Goal: Task Accomplishment & Management: Use online tool/utility

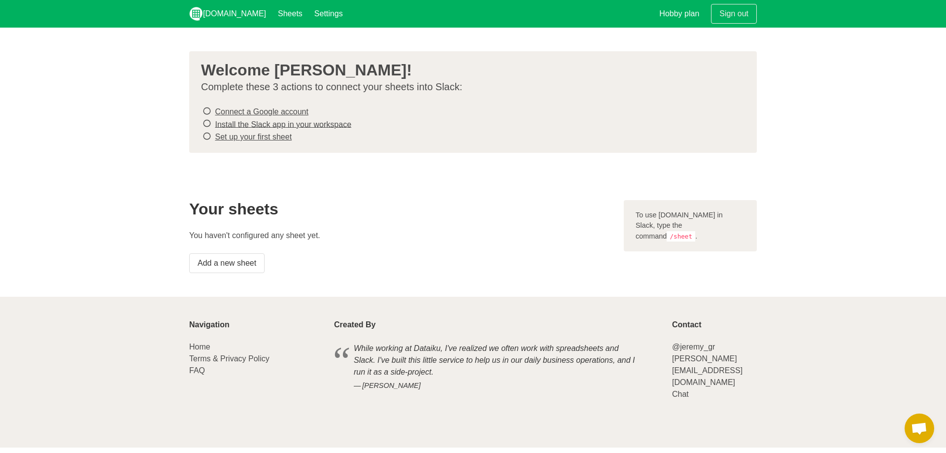
click at [206, 111] on icon at bounding box center [207, 110] width 9 height 13
click at [204, 111] on icon at bounding box center [207, 110] width 9 height 13
click at [342, 173] on section "Welcome Kevin Webb! Complete these 3 actions to connect your sheets into Slack:…" at bounding box center [473, 102] width 946 height 149
click at [274, 114] on link "Connect a Google account" at bounding box center [261, 111] width 93 height 8
click at [223, 120] on link "Install the Slack app in your workspace" at bounding box center [283, 124] width 137 height 8
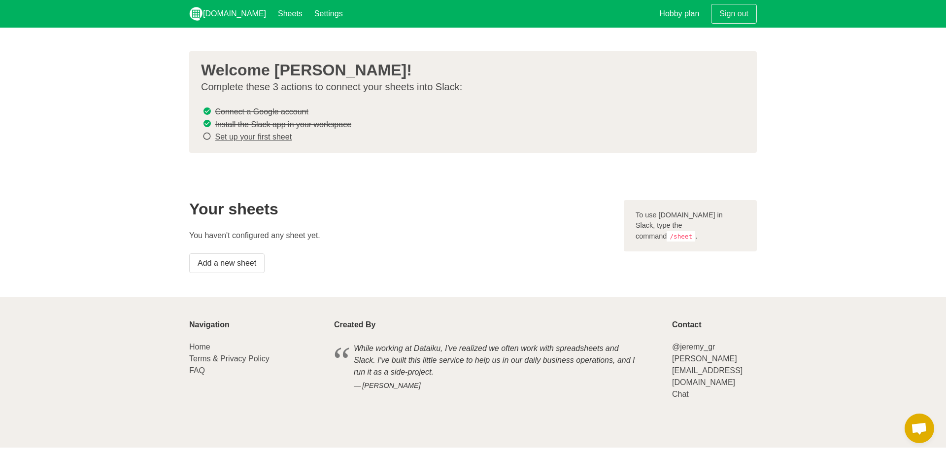
click at [206, 135] on icon at bounding box center [207, 136] width 9 height 13
click at [241, 136] on link "Set up your first sheet" at bounding box center [253, 137] width 77 height 8
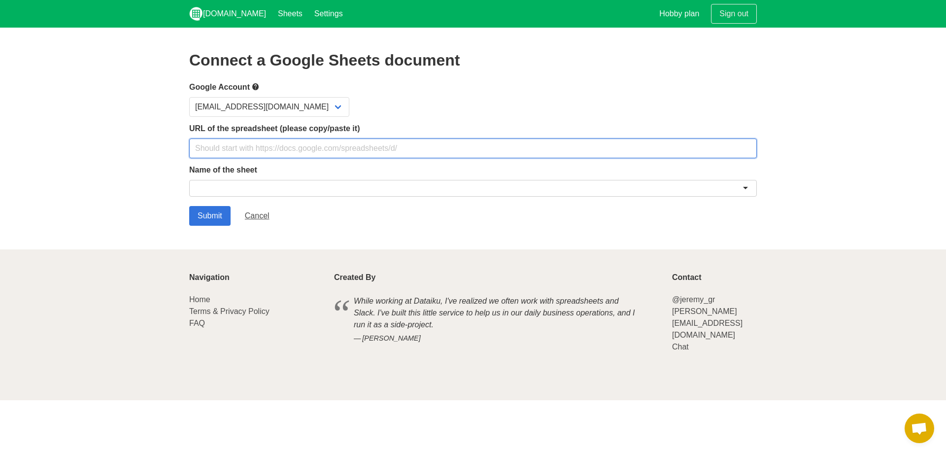
click at [304, 146] on input "text" at bounding box center [473, 148] width 568 height 20
paste input "https://docs.google.com/spreadsheets/d/1R4EW4otfnrO8GlV469wywH0dSdYq2bxL9B-A182…"
type input "https://docs.google.com/spreadsheets/d/1R4EW4otfnrO8GlV469wywH0dSdYq2bxL9B-A182…"
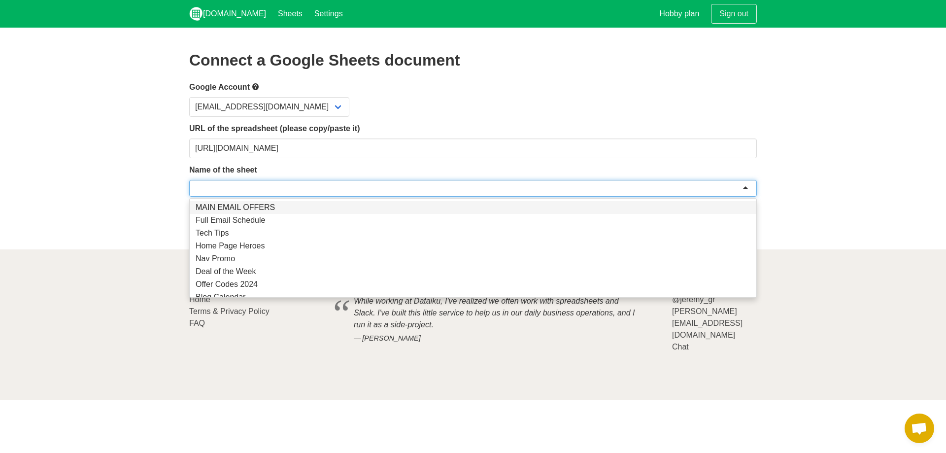
click at [302, 190] on div at bounding box center [473, 188] width 568 height 17
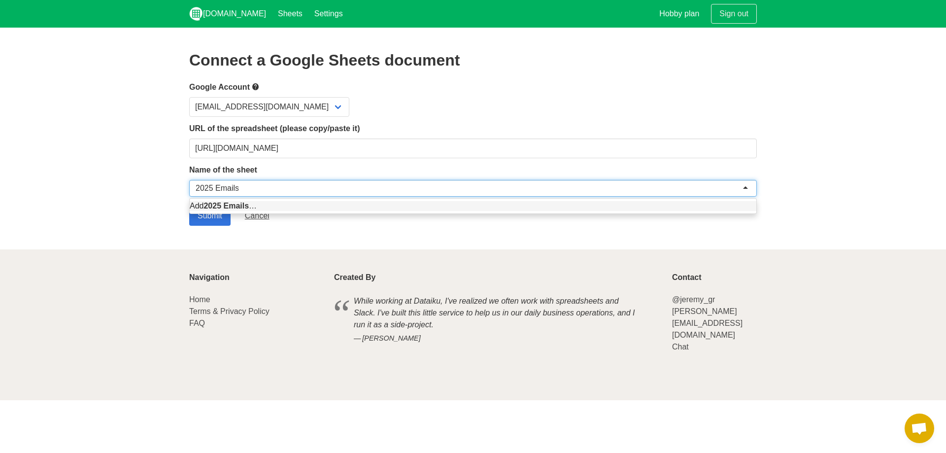
type input "2025 Emails"
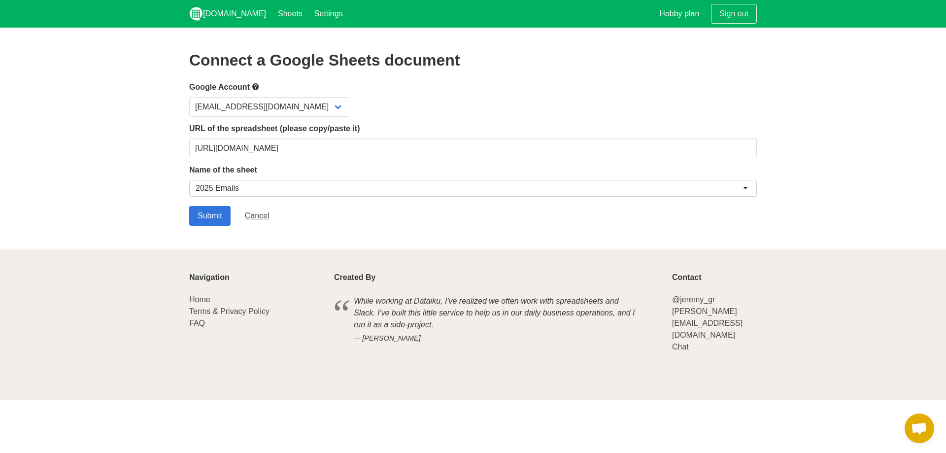
click at [342, 246] on section "Connect a Google Sheets document Google Account webbswater@gmail.com URL of the…" at bounding box center [473, 139] width 946 height 222
click at [214, 213] on input "Submit" at bounding box center [209, 216] width 41 height 20
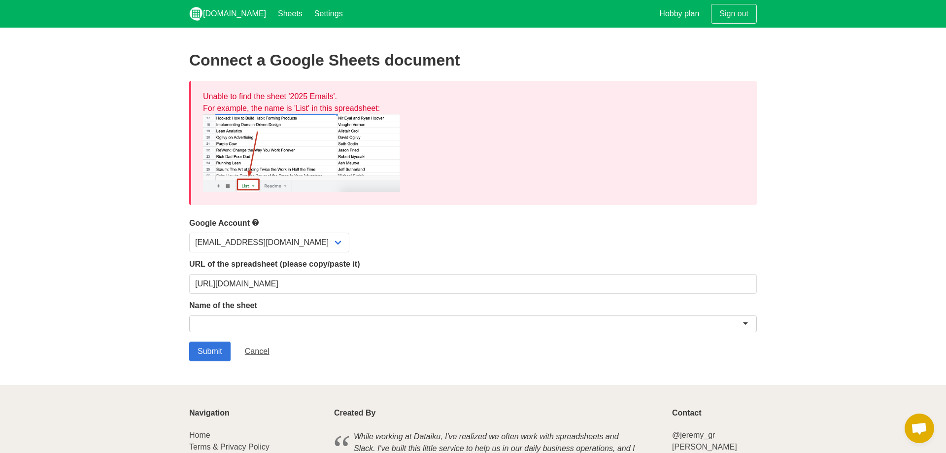
click at [297, 326] on div at bounding box center [473, 323] width 568 height 17
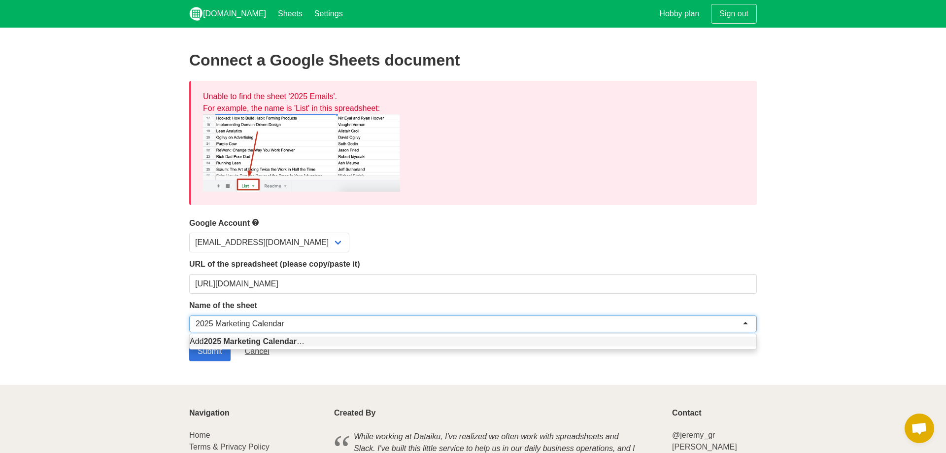
type input "2025 Marketing Calendar"
click at [93, 264] on section "Connect a Google Sheets document Unable to find the sheet '2025 Emails'. For ex…" at bounding box center [473, 206] width 946 height 357
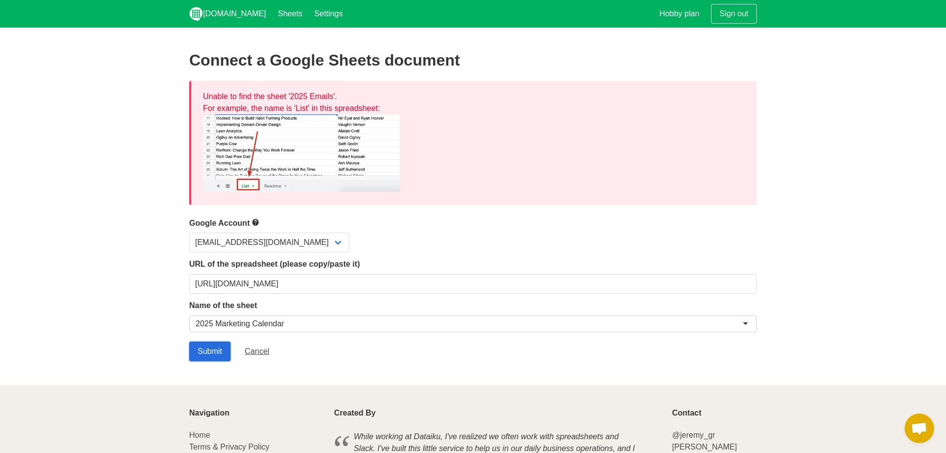
click at [212, 348] on input "Submit" at bounding box center [209, 352] width 41 height 20
click at [274, 316] on div at bounding box center [473, 323] width 568 height 17
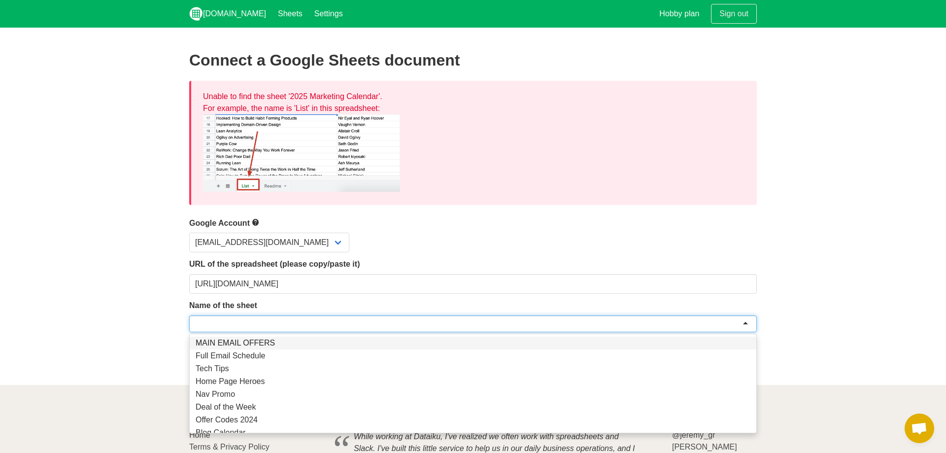
click at [248, 345] on form "Google Account [EMAIL_ADDRESS][DOMAIN_NAME] URL of the spreadsheet (please copy…" at bounding box center [473, 289] width 568 height 145
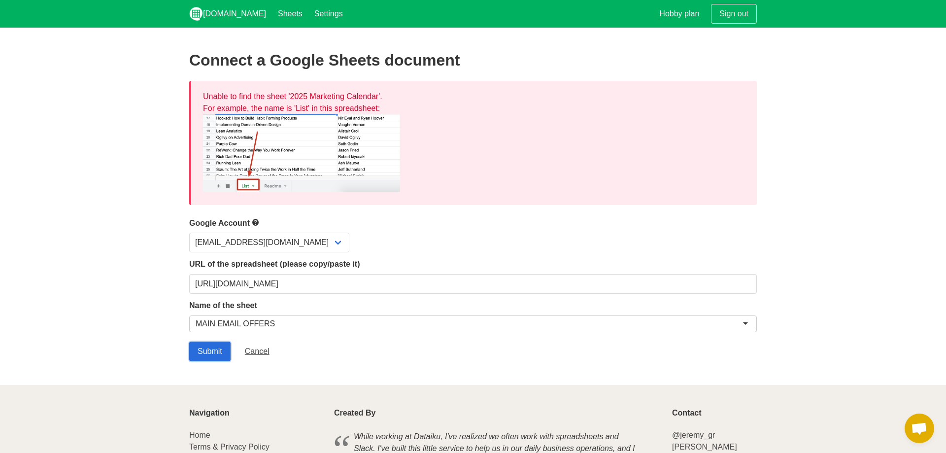
click at [204, 347] on input "Submit" at bounding box center [209, 352] width 41 height 20
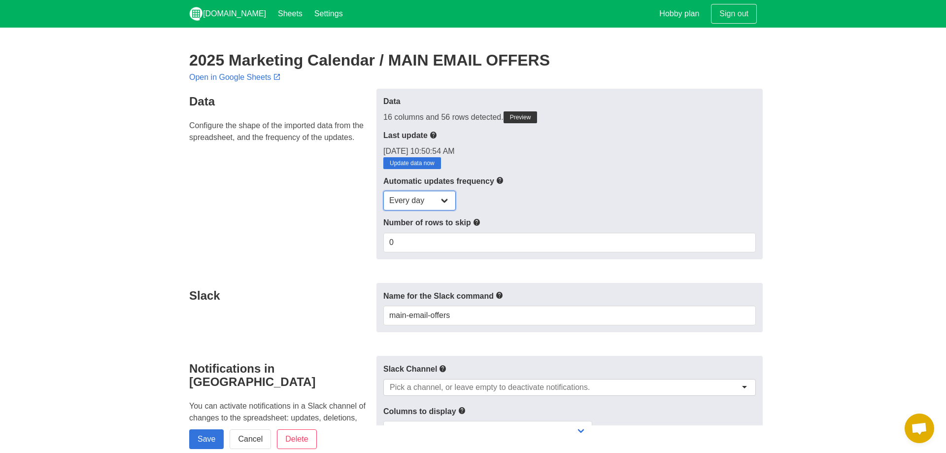
click at [383, 191] on select "Every day Every hour Every 30 min Every 15 min" at bounding box center [419, 201] width 72 height 20
click at [814, 208] on section "2025 Marketing Calendar / MAIN EMAIL OFFERS Open in Google Sheets Data Configur…" at bounding box center [473, 453] width 946 height 850
